Goal: Find specific fact: Find specific fact

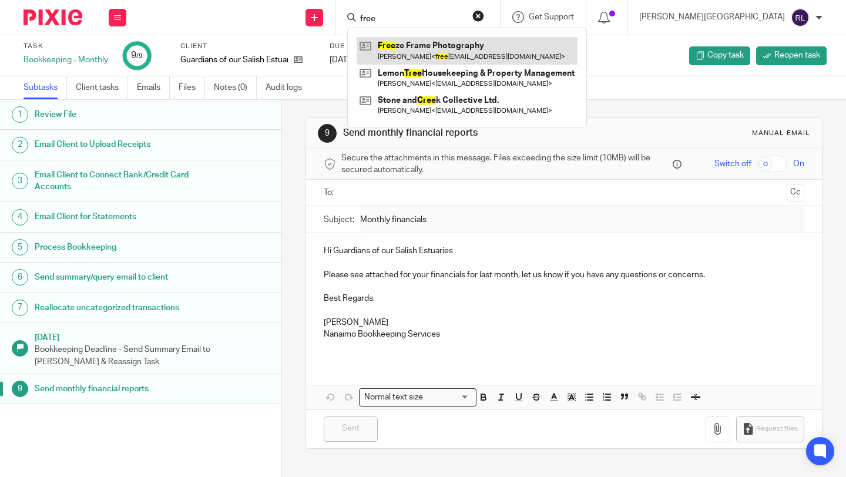
type input "free"
click at [541, 50] on link at bounding box center [467, 50] width 221 height 27
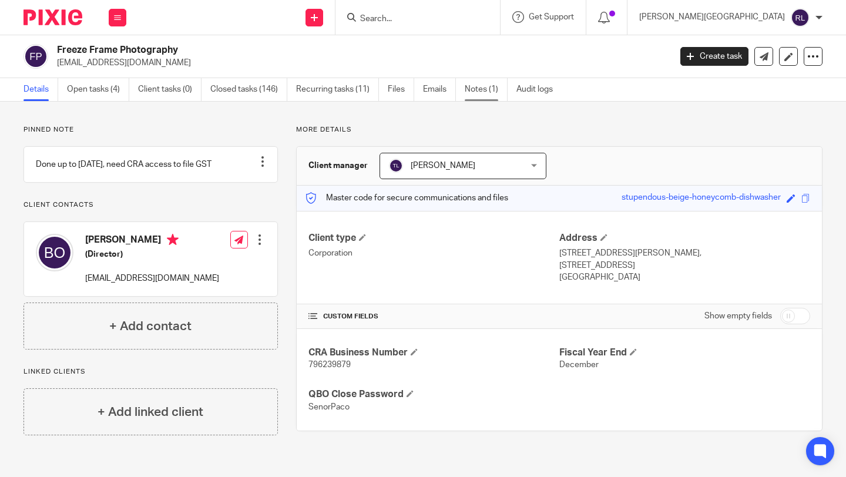
click at [487, 82] on link "Notes (1)" at bounding box center [486, 89] width 43 height 23
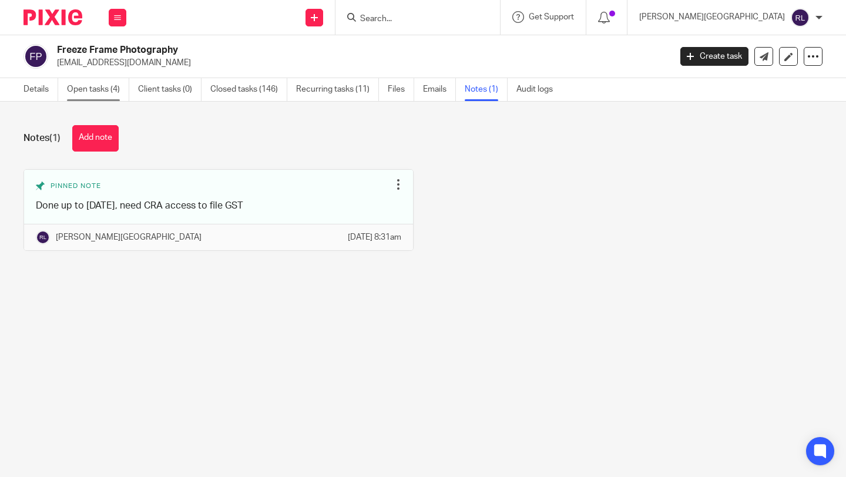
click at [108, 96] on link "Open tasks (4)" at bounding box center [98, 89] width 62 height 23
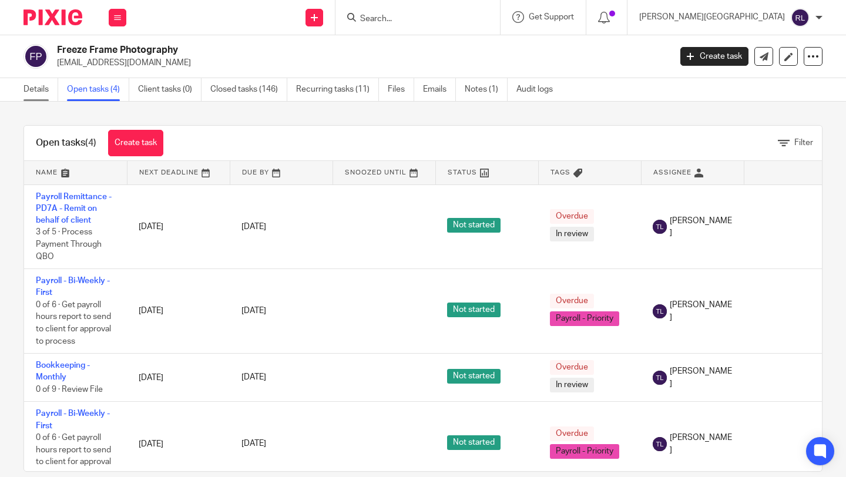
click at [38, 89] on link "Details" at bounding box center [41, 89] width 35 height 23
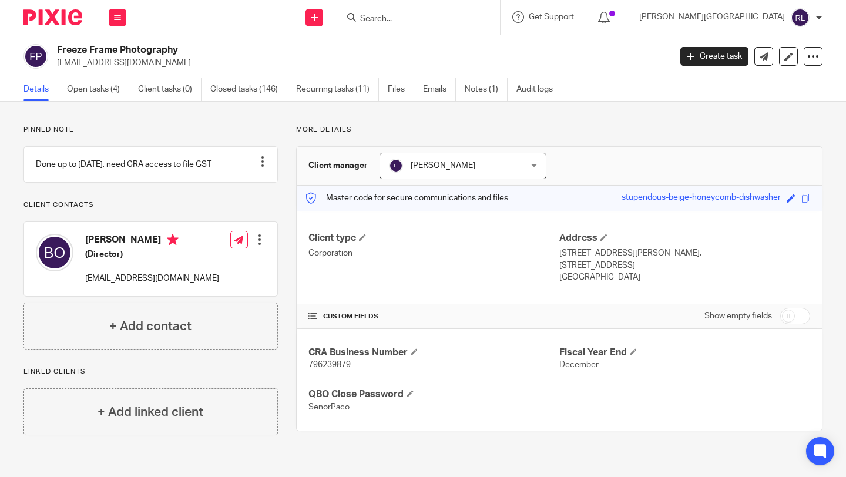
click at [336, 363] on span "796239879" at bounding box center [330, 365] width 42 height 8
copy span "796239879"
